Goal: Task Accomplishment & Management: Use online tool/utility

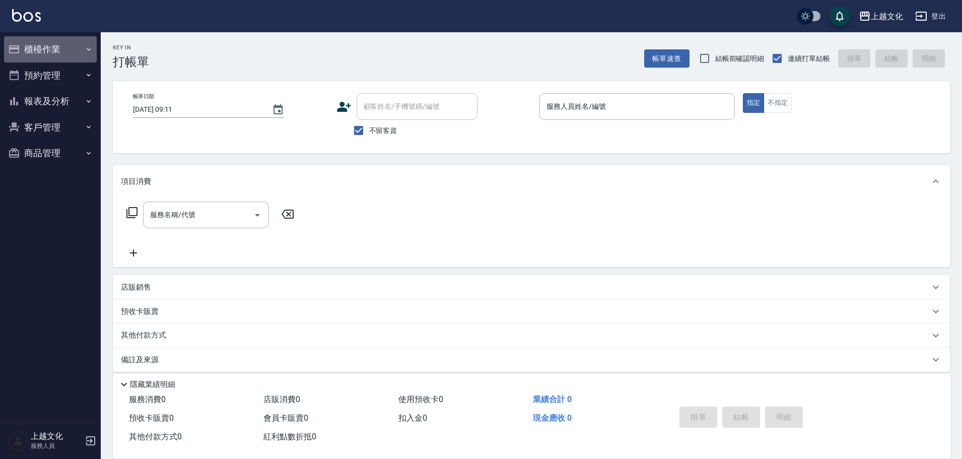
click at [41, 46] on button "櫃檯作業" at bounding box center [50, 49] width 93 height 26
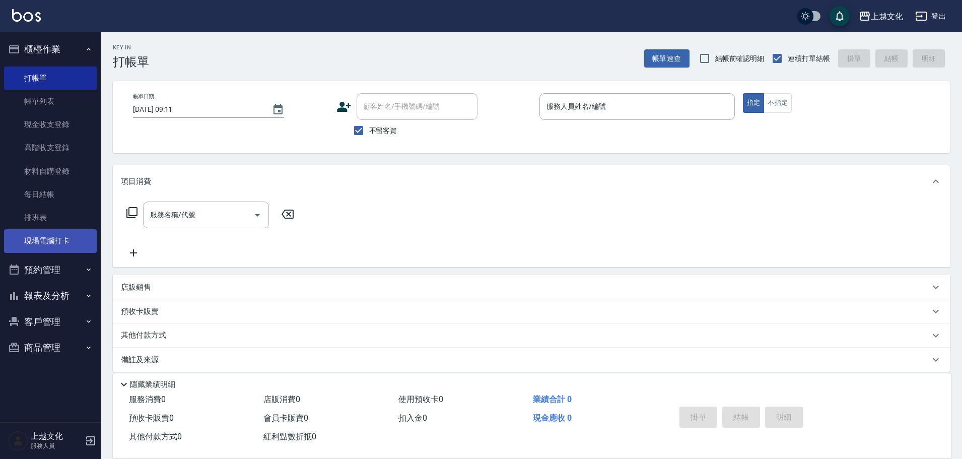
click at [51, 237] on link "現場電腦打卡" at bounding box center [50, 240] width 93 height 23
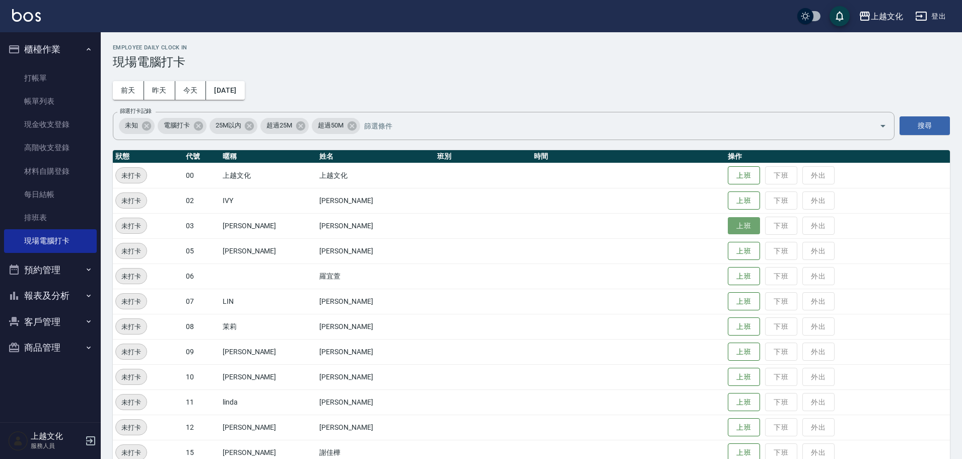
click at [745, 223] on button "上班" at bounding box center [744, 226] width 32 height 18
click at [731, 327] on button "上班" at bounding box center [744, 327] width 32 height 18
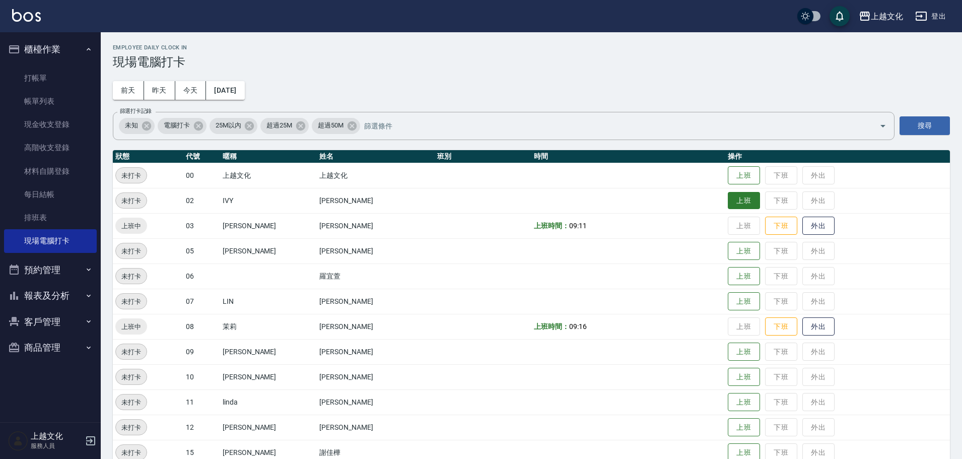
click at [732, 198] on button "上班" at bounding box center [744, 201] width 32 height 18
click at [747, 266] on tbody "未打卡 00 上越文化 上越文化 上班 下班 外出 上班中 02 [PERSON_NAME] 上班時間： 09:21 上班 下班 外出 上班中 03 [PER…" at bounding box center [531, 339] width 837 height 353
click at [747, 265] on td "上班 下班 外出" at bounding box center [837, 275] width 225 height 25
click at [740, 249] on button "上班" at bounding box center [744, 251] width 32 height 18
